Goal: Browse casually

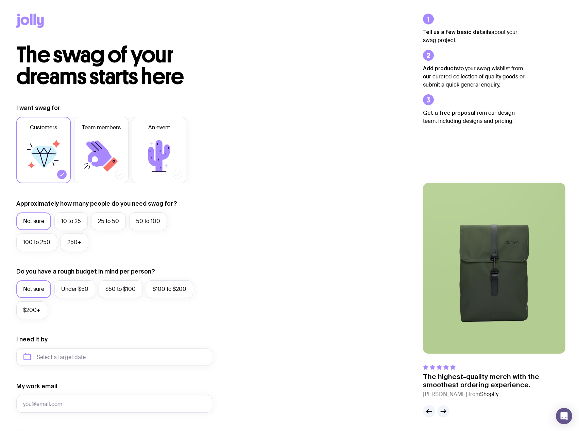
click at [28, 20] on icon at bounding box center [25, 21] width 9 height 8
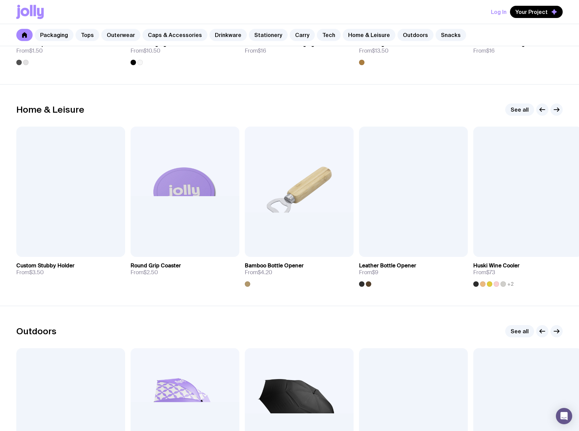
scroll to position [1834, 0]
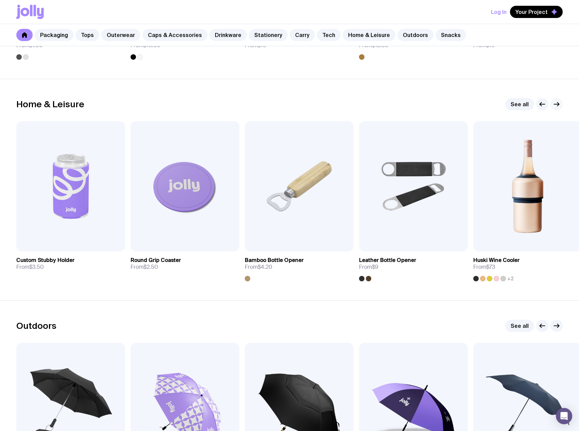
click at [556, 105] on icon "button" at bounding box center [556, 104] width 8 height 8
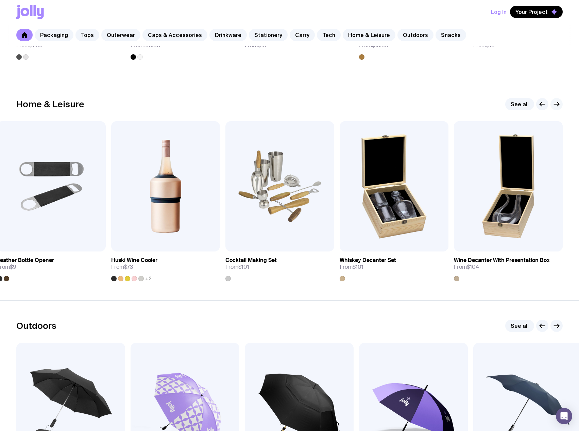
click at [556, 105] on icon "button" at bounding box center [556, 104] width 8 height 8
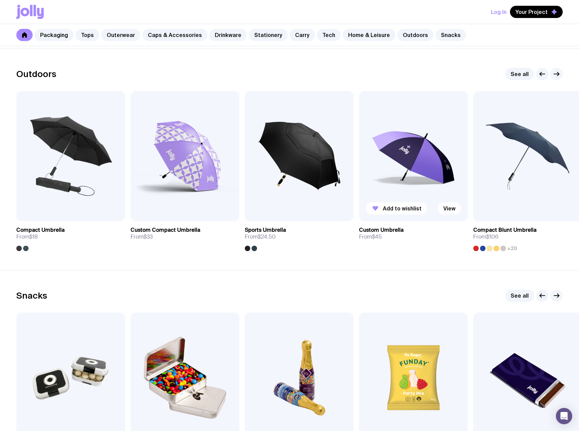
scroll to position [2086, 0]
click at [556, 75] on icon "button" at bounding box center [556, 74] width 8 height 8
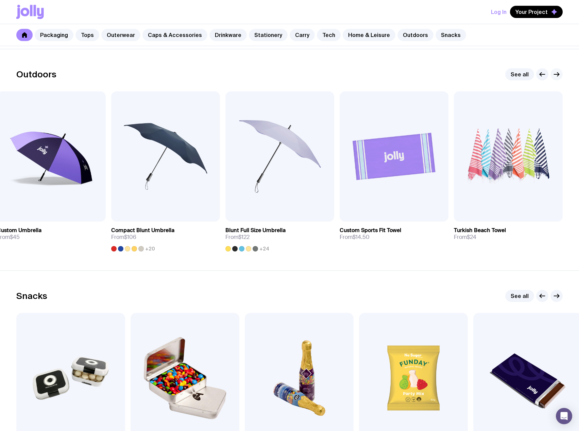
click at [556, 75] on icon "button" at bounding box center [556, 74] width 8 height 8
